Goal: Task Accomplishment & Management: Use online tool/utility

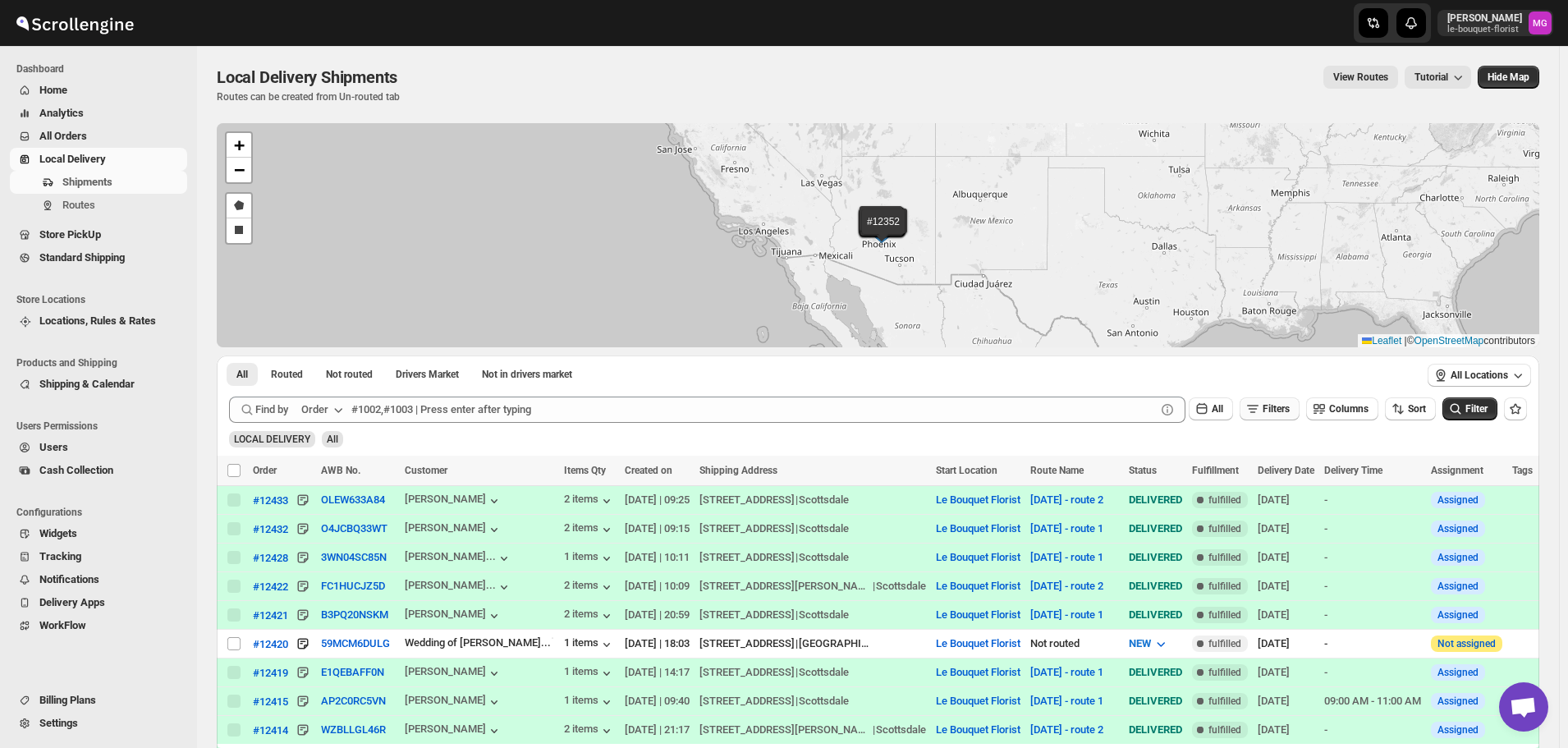
click at [1261, 400] on icon "button" at bounding box center [1252, 408] width 16 height 16
click at [1260, 474] on icon "button" at bounding box center [1251, 473] width 16 height 16
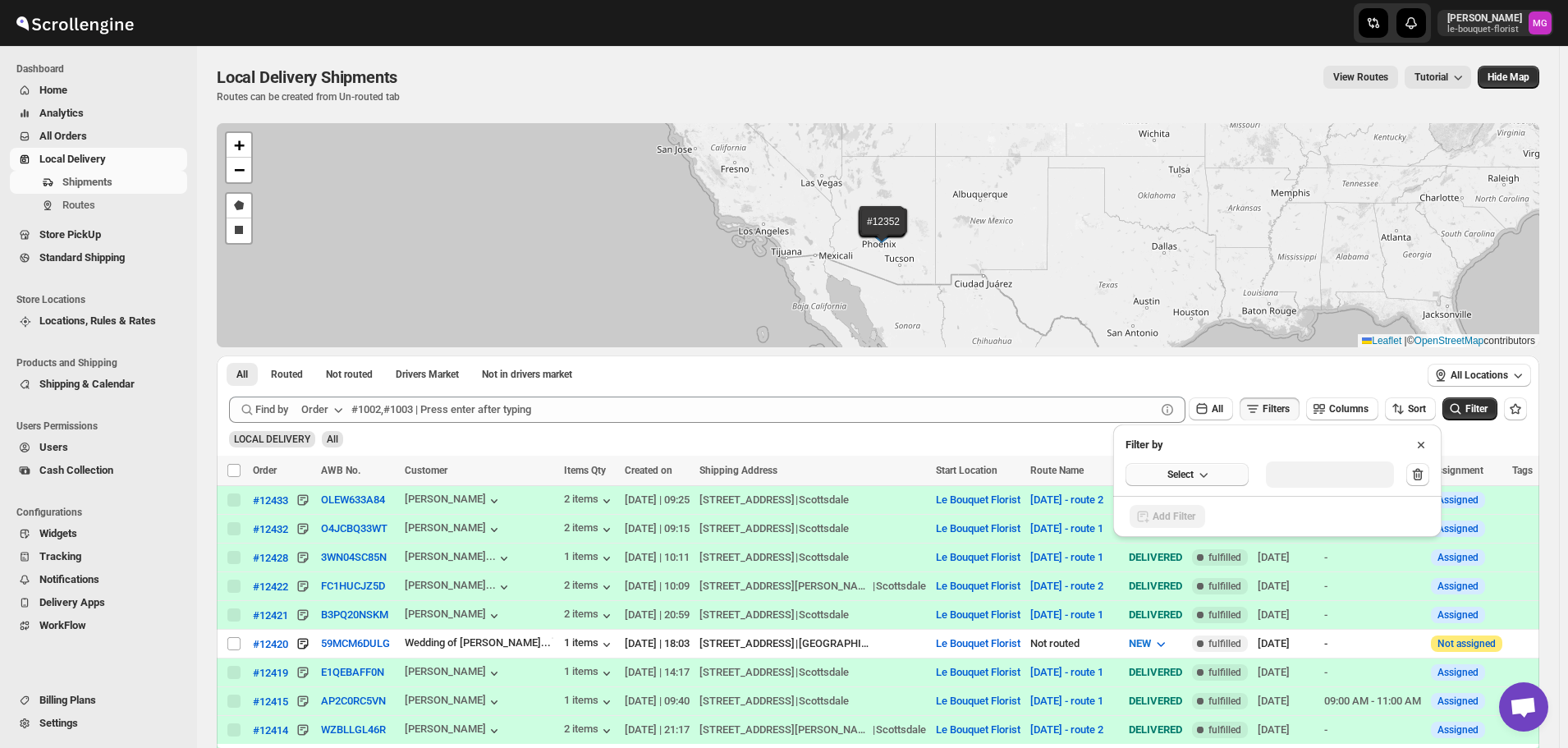
click at [1187, 472] on span "Select" at bounding box center [1180, 474] width 27 height 13
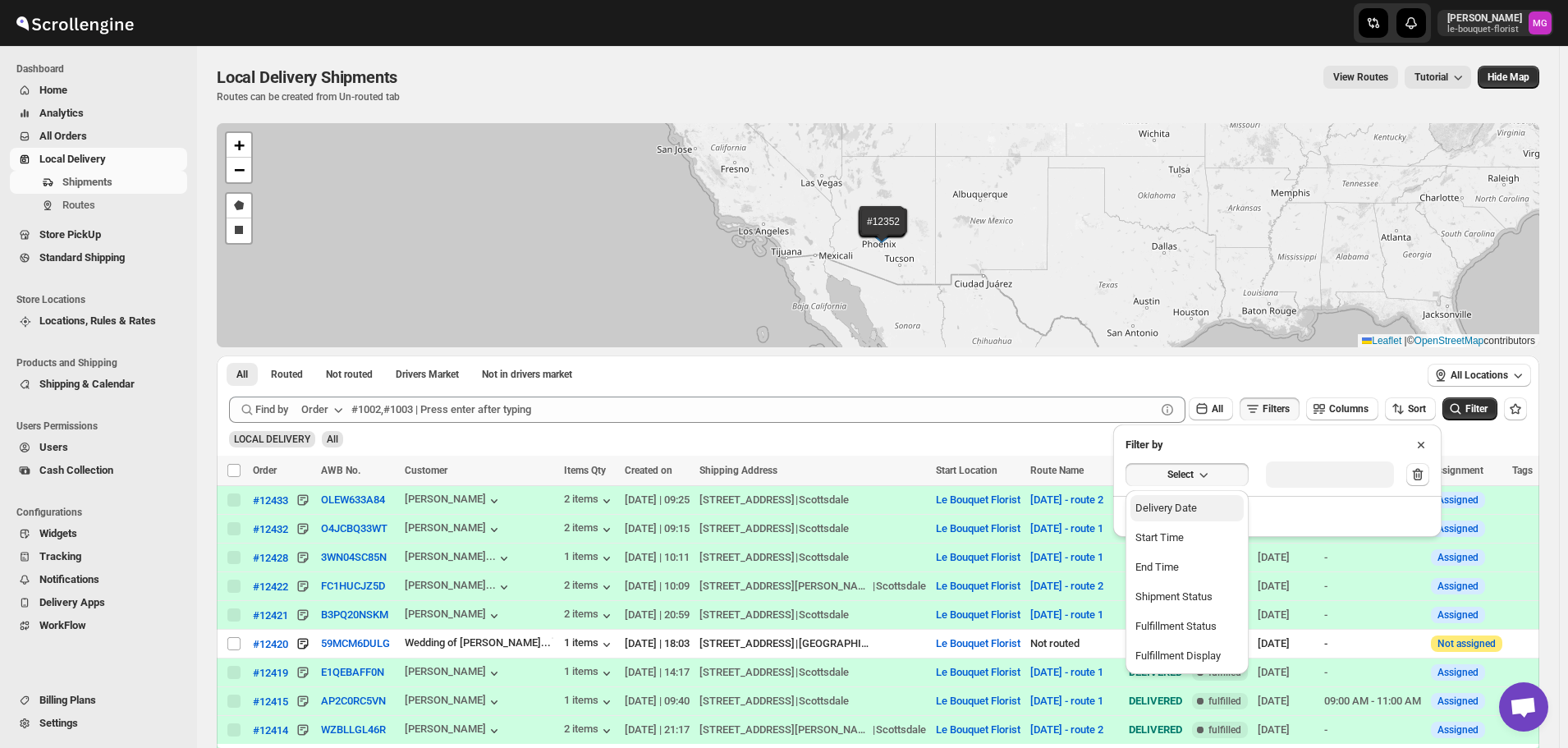
click at [1197, 511] on div "Delivery Date" at bounding box center [1166, 508] width 62 height 16
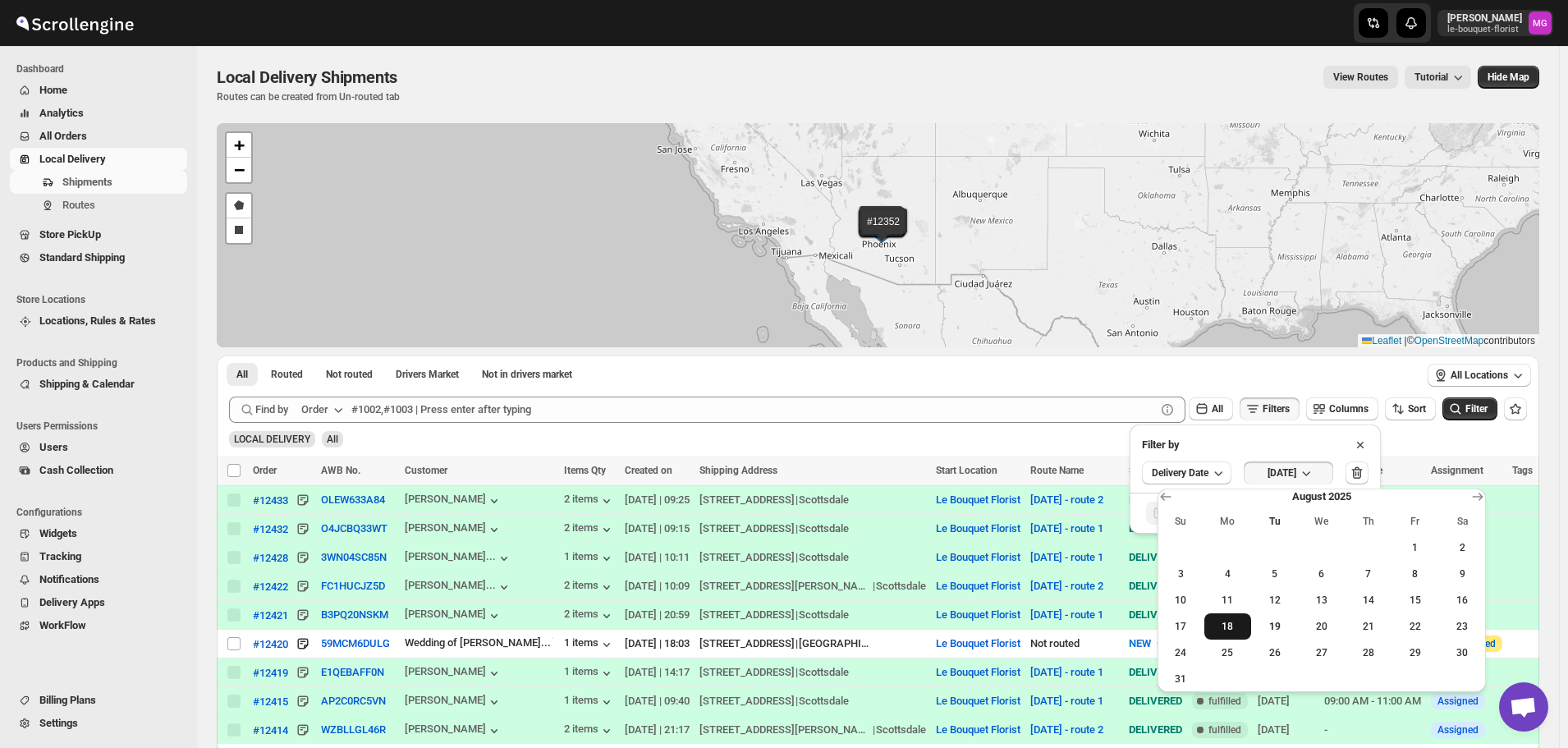
click at [1230, 623] on span "18" at bounding box center [1227, 626] width 33 height 13
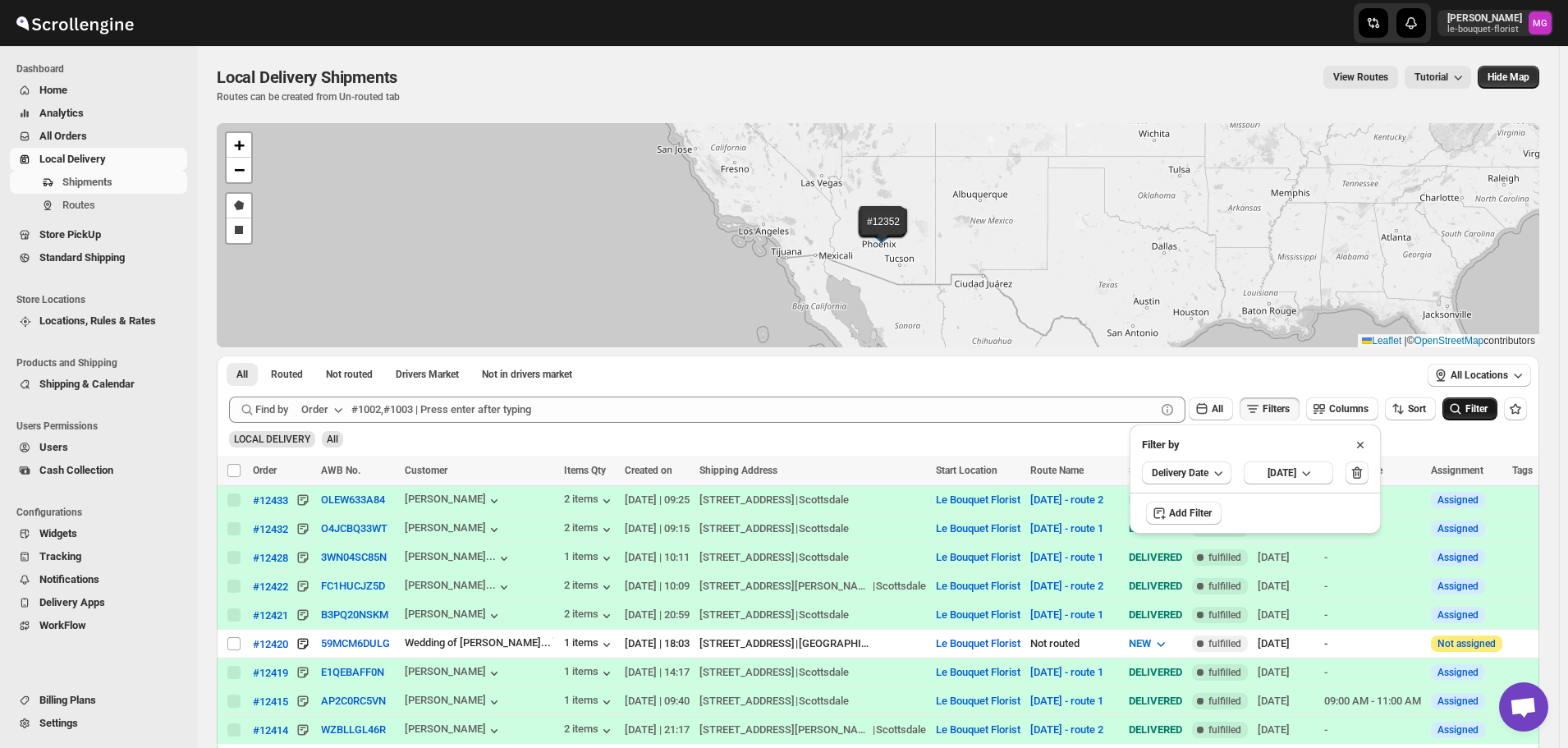
click at [1459, 410] on icon "submit" at bounding box center [1455, 408] width 16 height 16
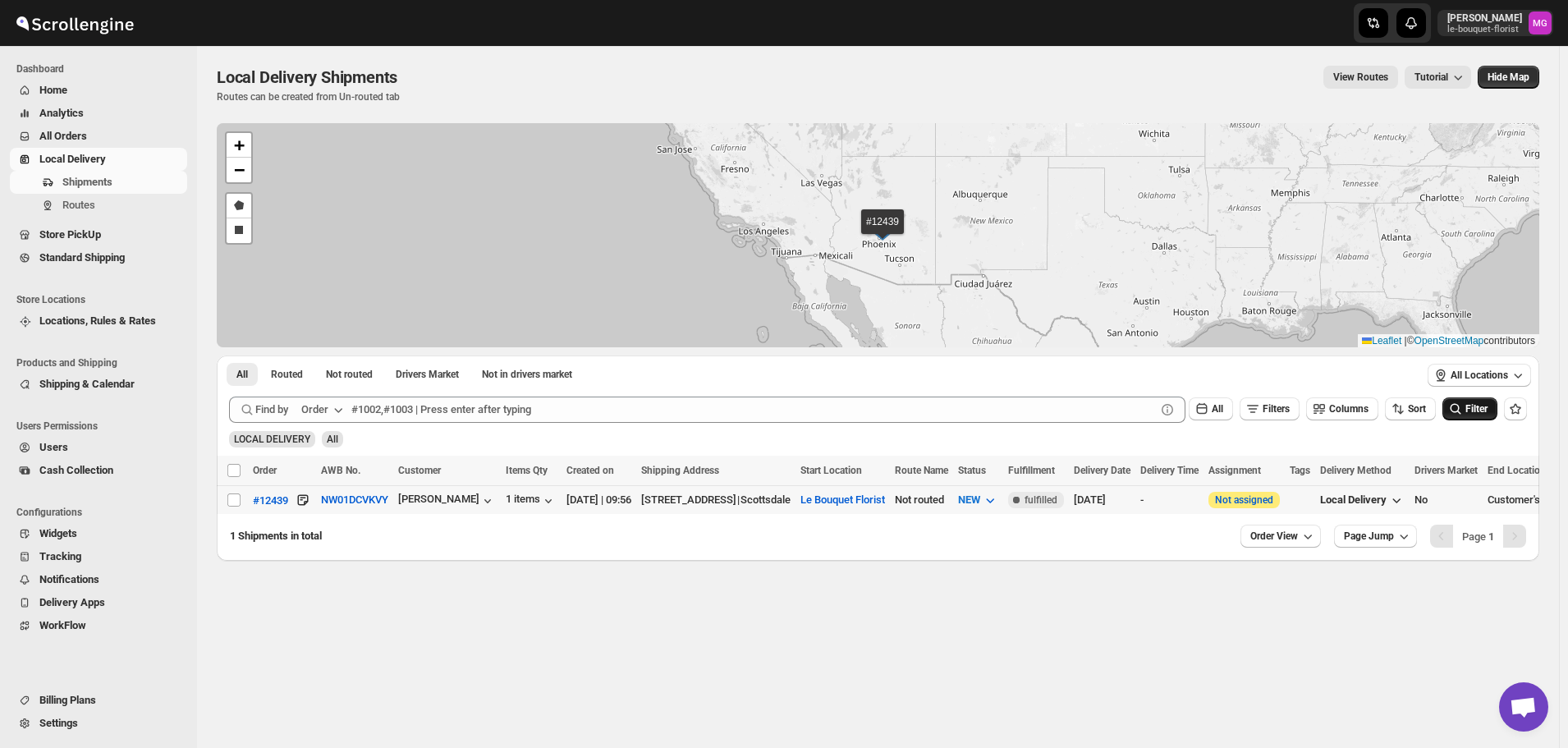
click at [235, 510] on td "Select shipment" at bounding box center [232, 500] width 31 height 28
checkbox input "true"
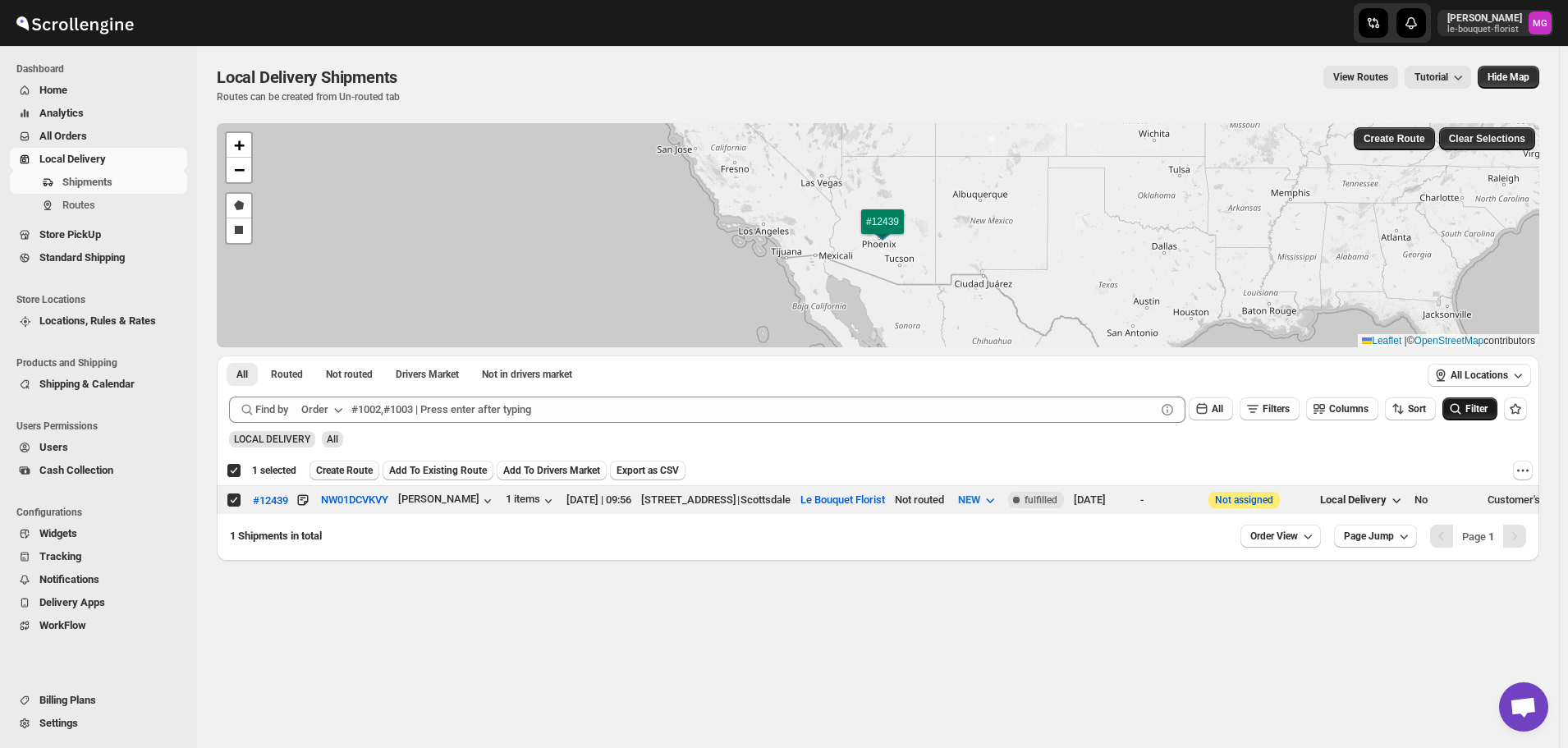
click at [351, 468] on span "Create Route" at bounding box center [344, 470] width 57 height 13
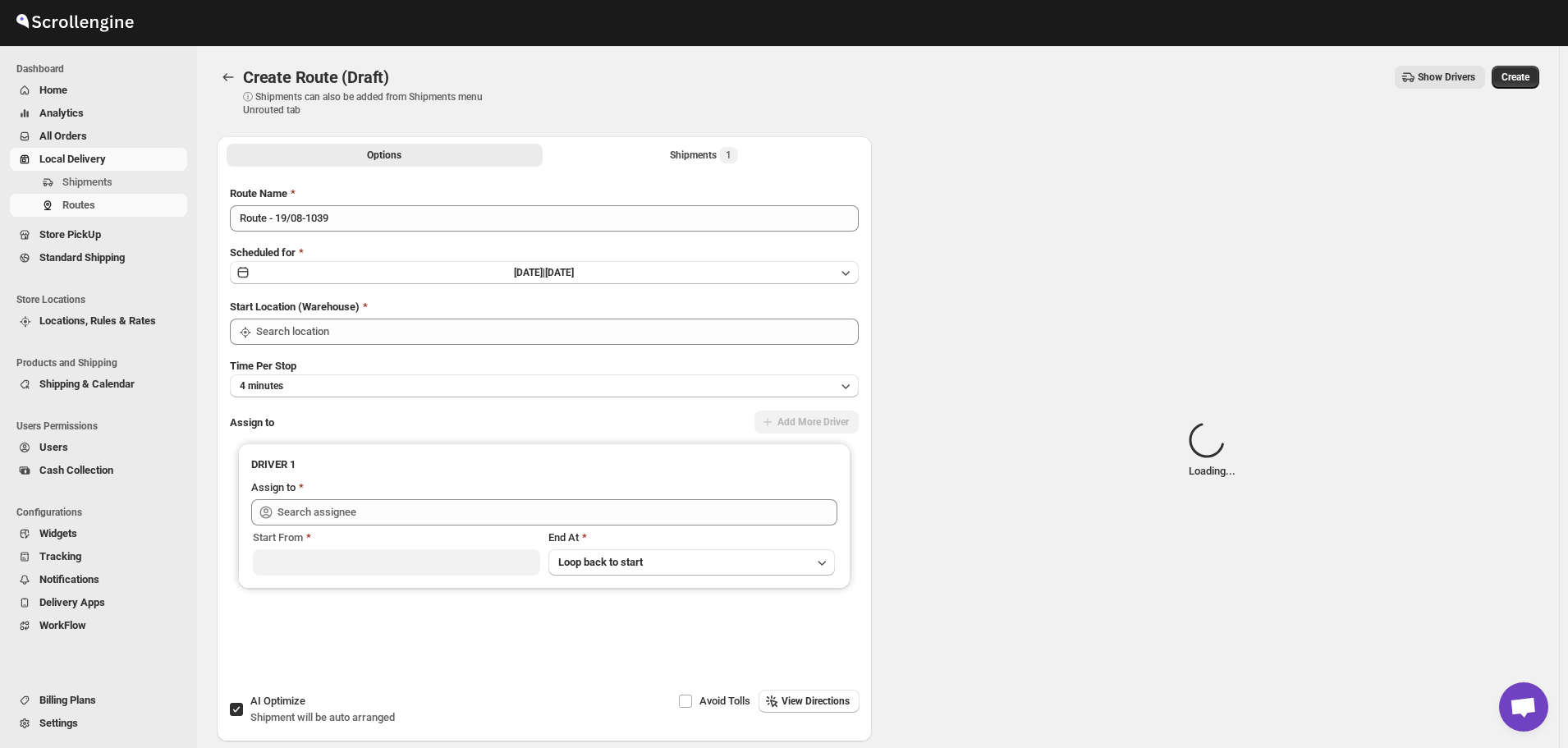
type input "Le Bouquet Florist"
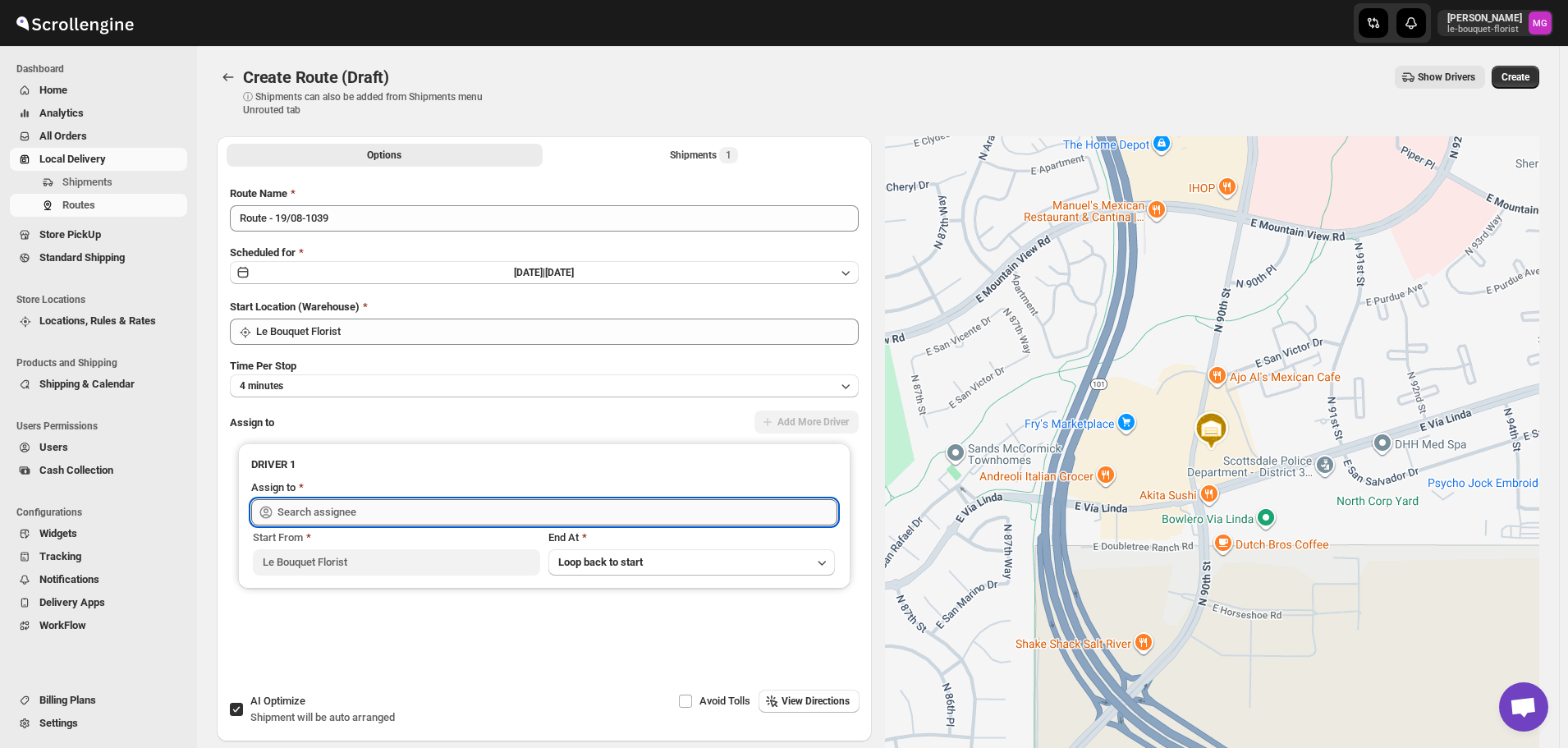
click at [594, 515] on input "text" at bounding box center [557, 512] width 560 height 27
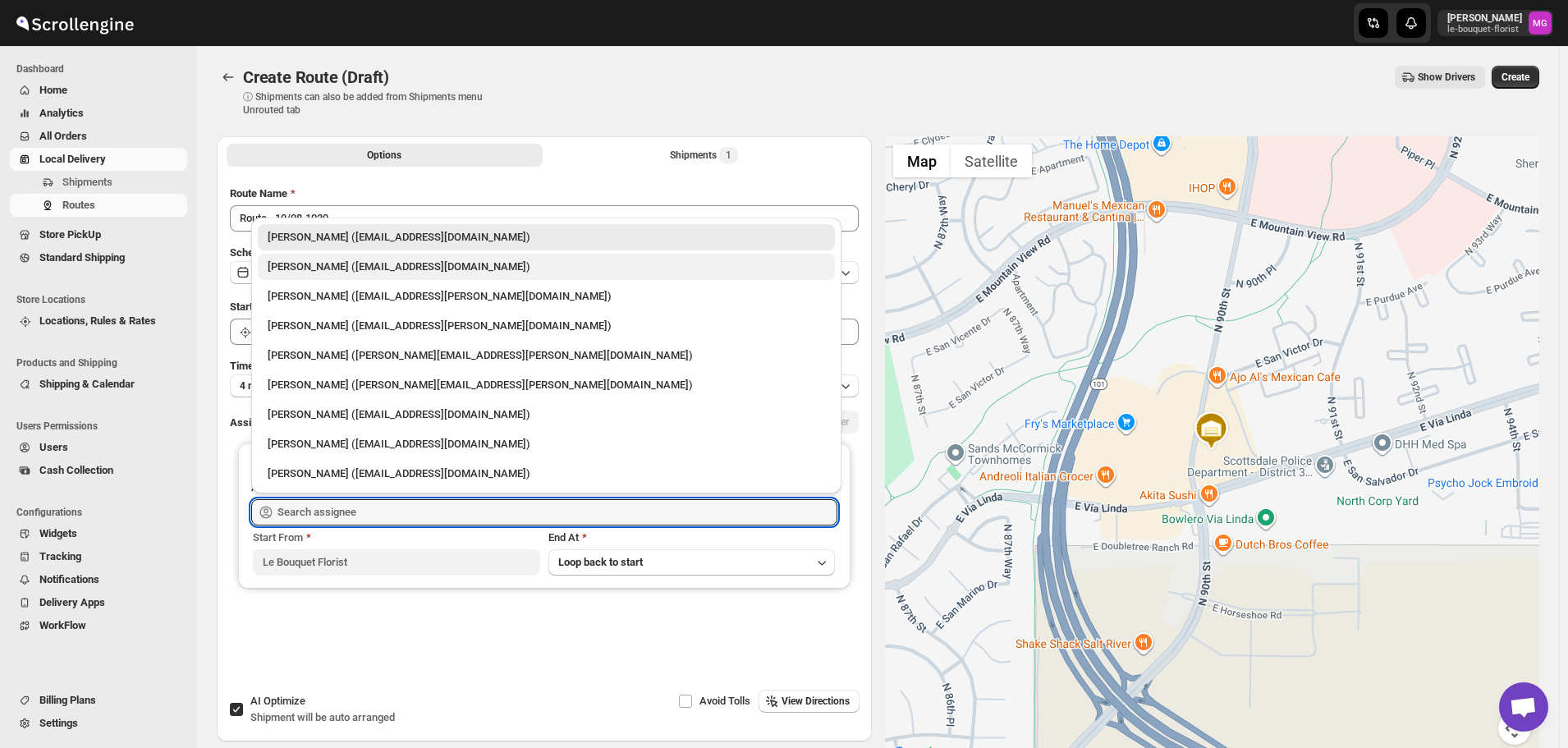
click at [382, 261] on div "[PERSON_NAME] ([EMAIL_ADDRESS][DOMAIN_NAME])" at bounding box center [546, 266] width 557 height 16
type input "[PERSON_NAME] ([EMAIL_ADDRESS][DOMAIN_NAME])"
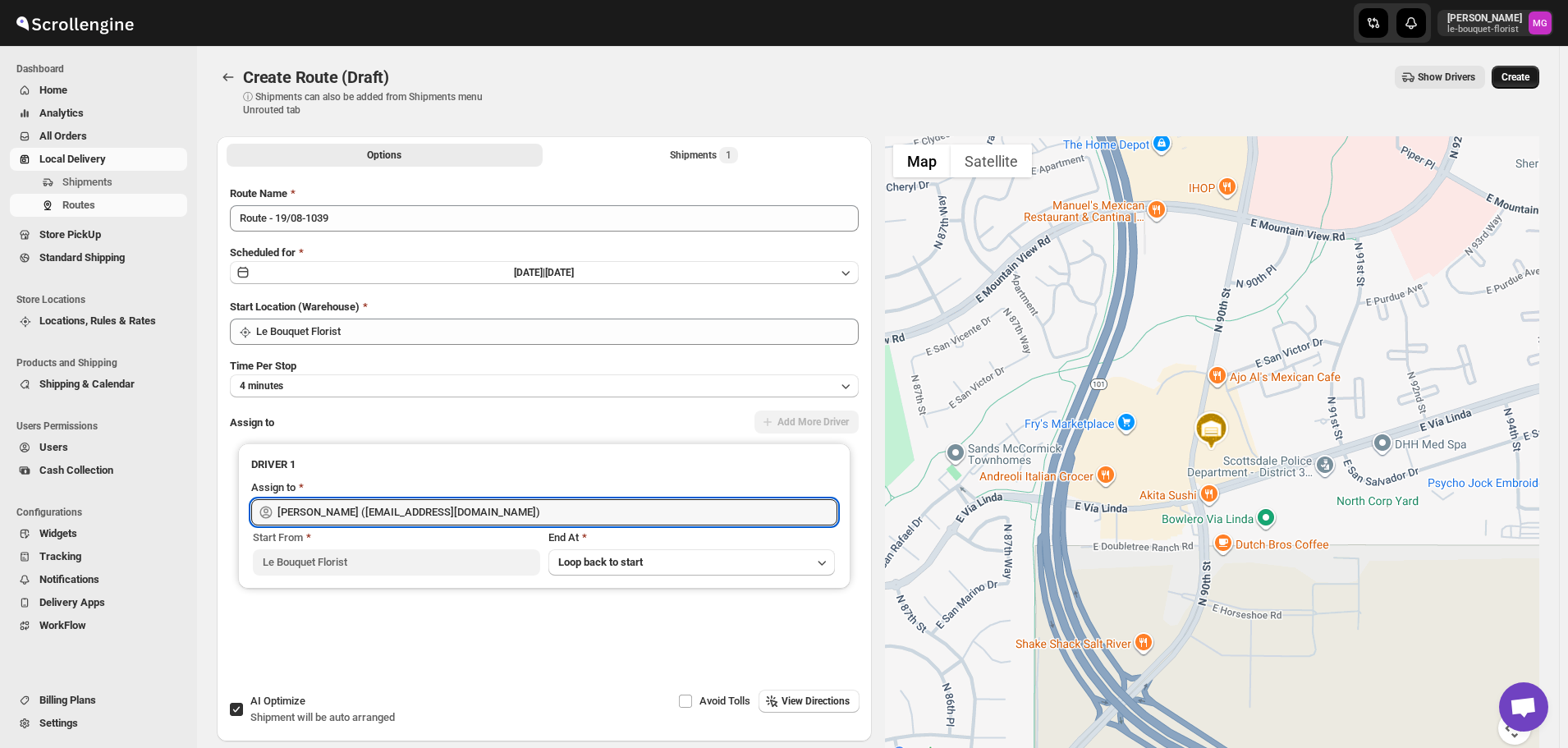
click at [1529, 79] on span "Create" at bounding box center [1515, 76] width 27 height 13
